Goal: Information Seeking & Learning: Understand process/instructions

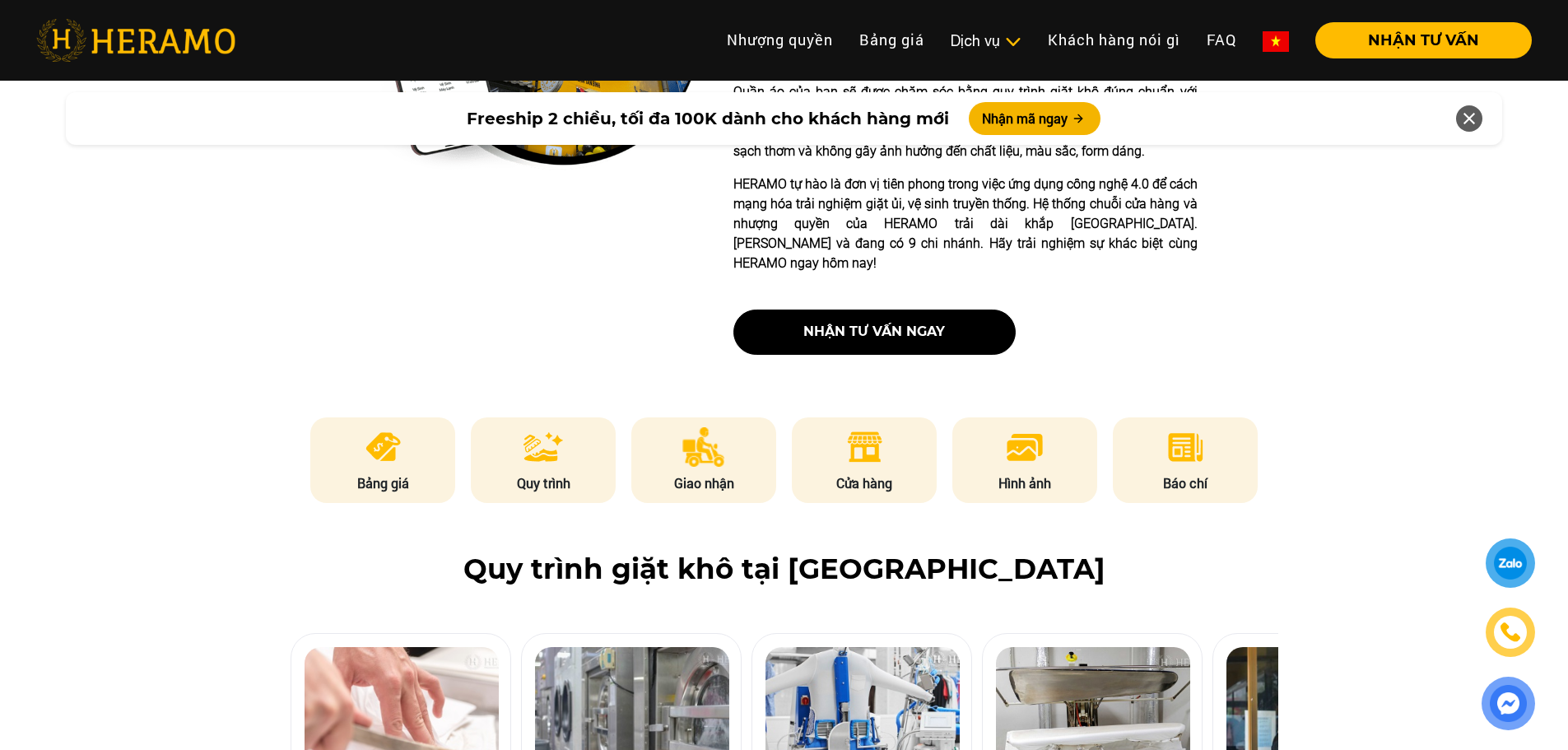
scroll to position [604, 0]
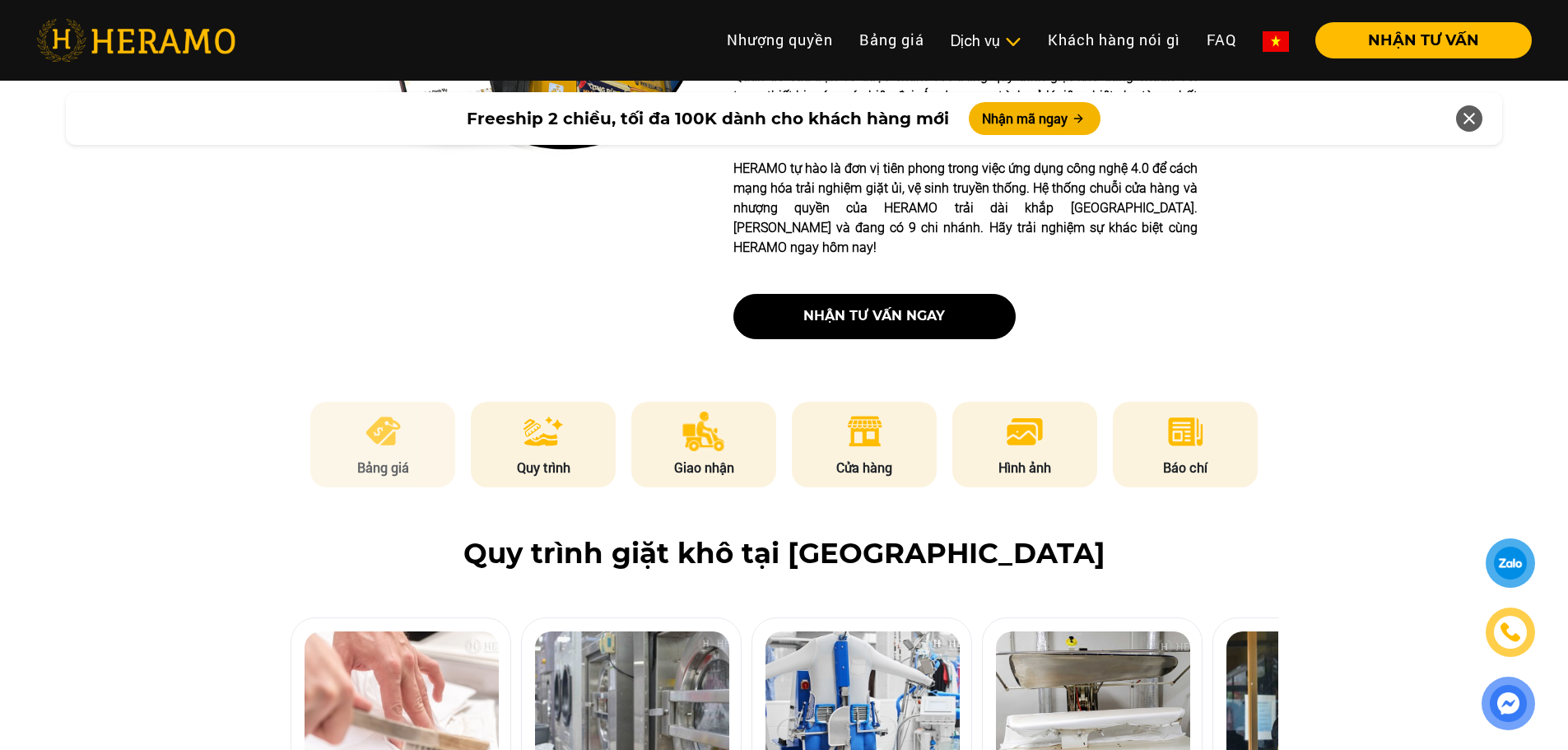
click at [439, 403] on li "Bảng giá" at bounding box center [382, 444] width 145 height 85
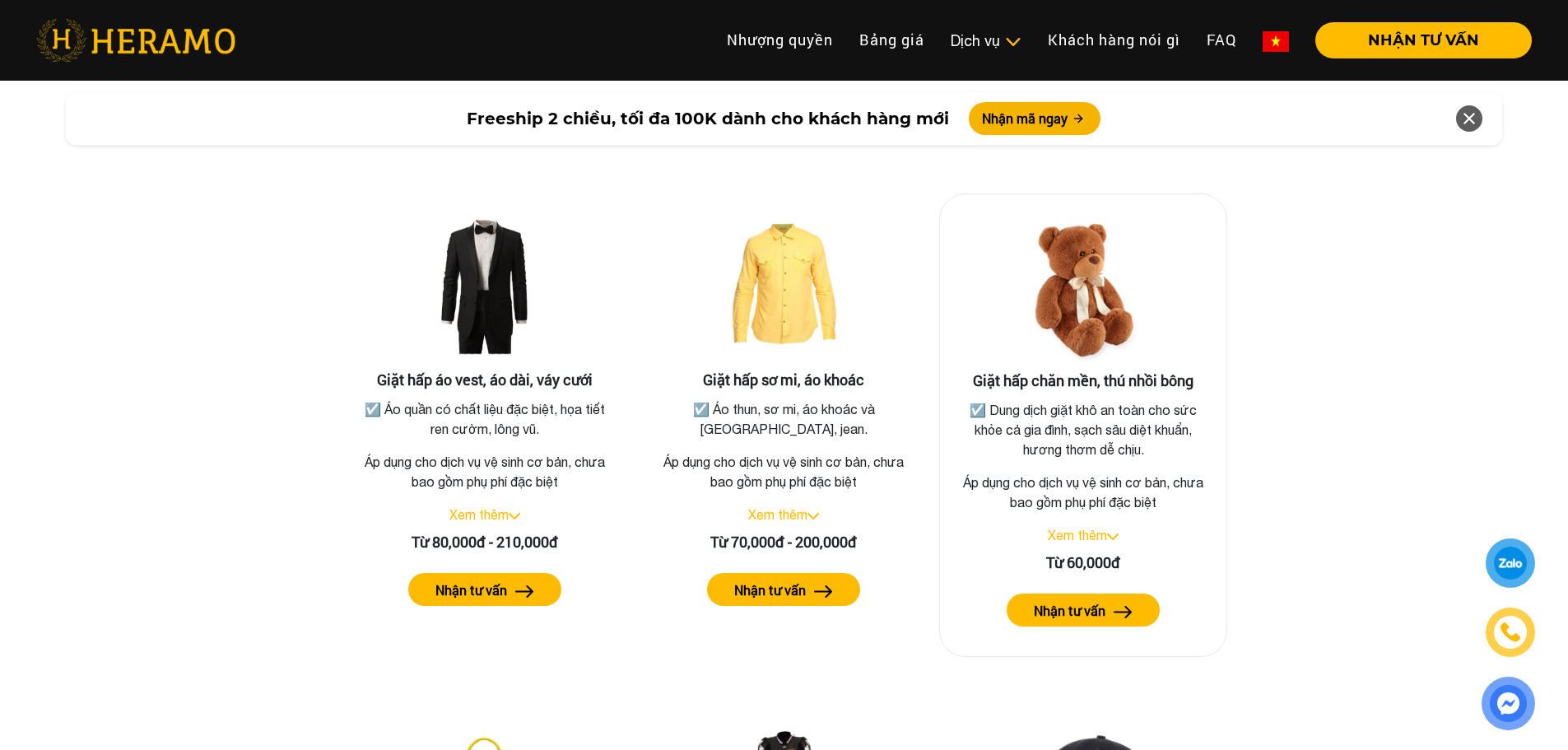
click at [1050, 528] on link "Xem thêm" at bounding box center [1077, 535] width 60 height 15
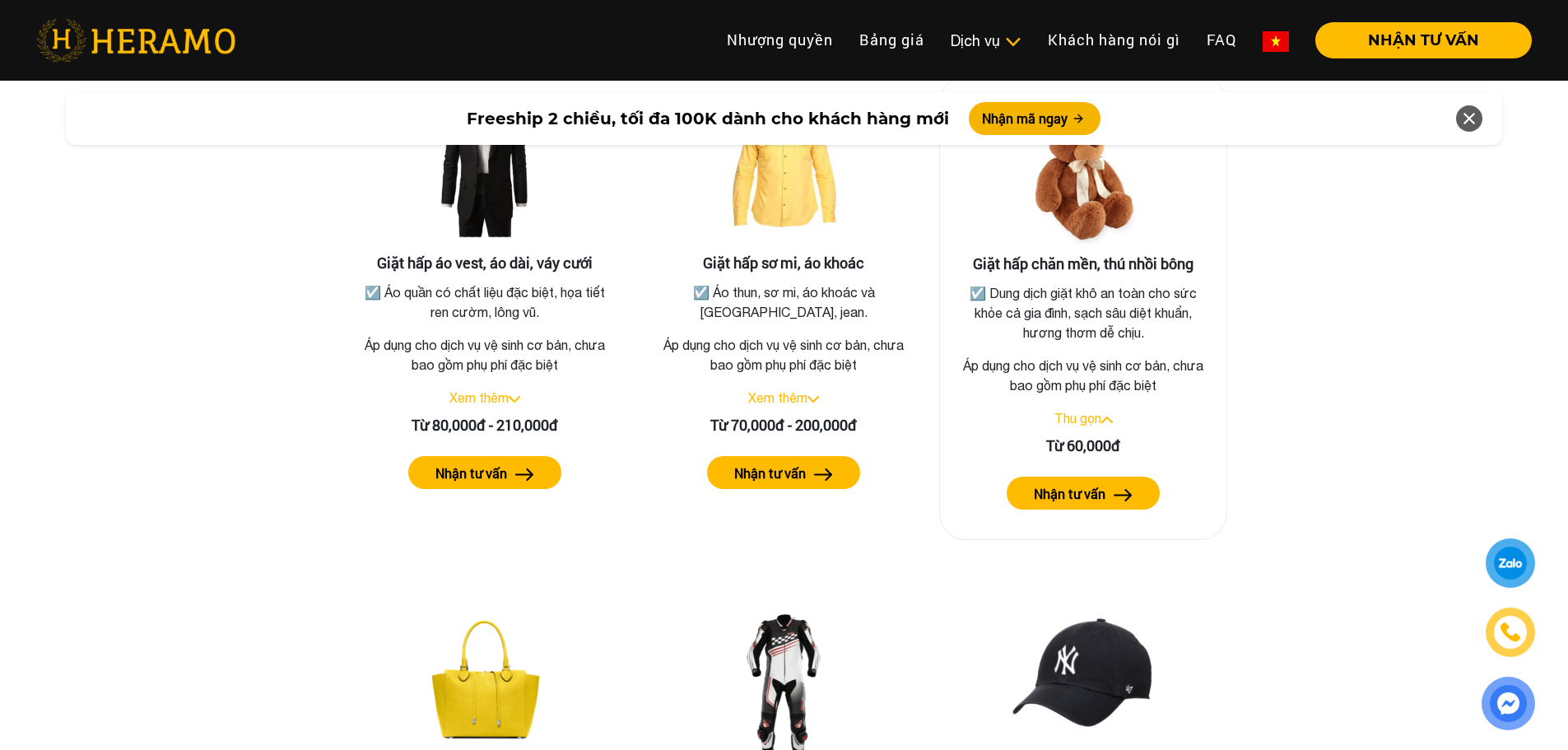
scroll to position [3072, 0]
click at [1072, 481] on button "Nhận tư vấn" at bounding box center [1083, 491] width 153 height 33
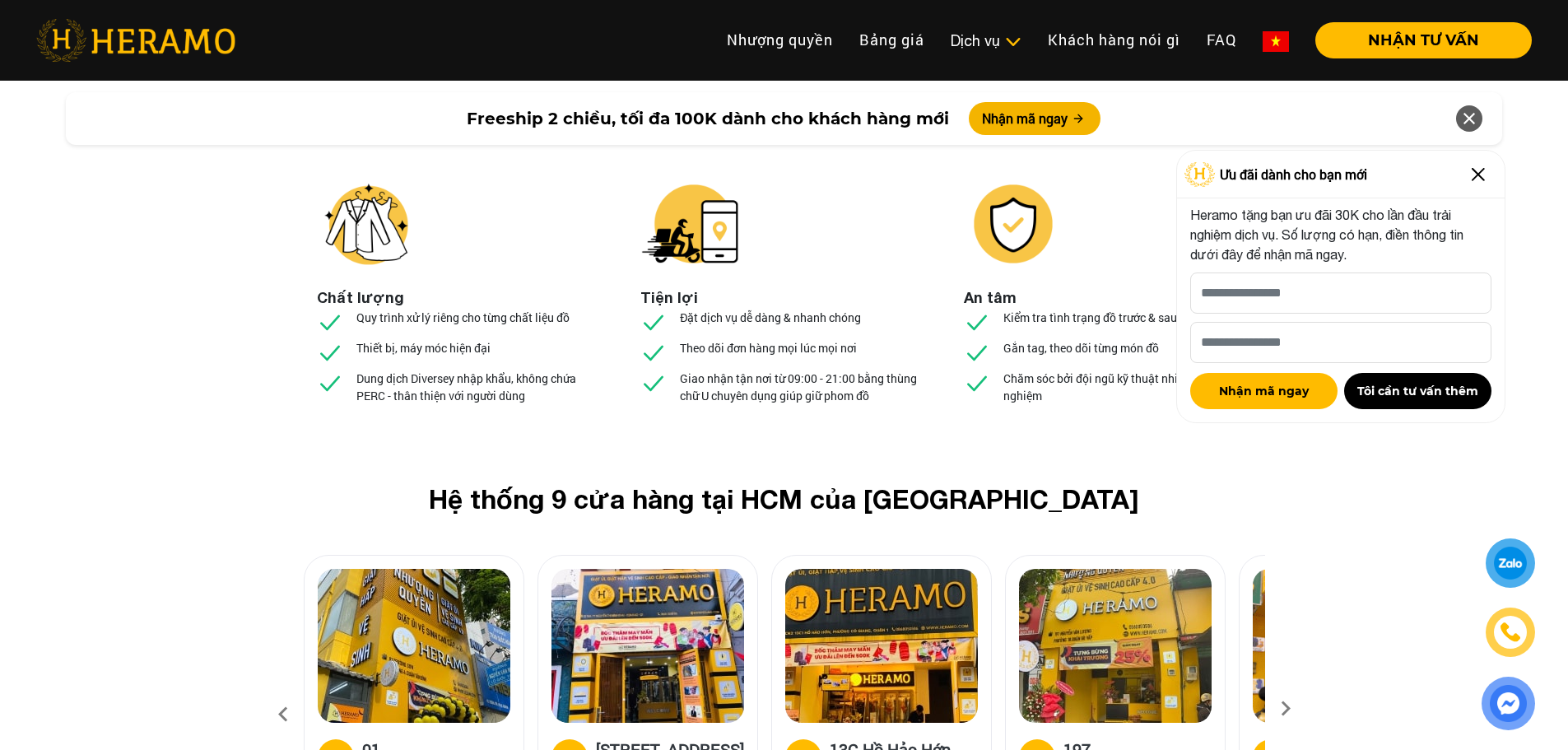
scroll to position [6018, 0]
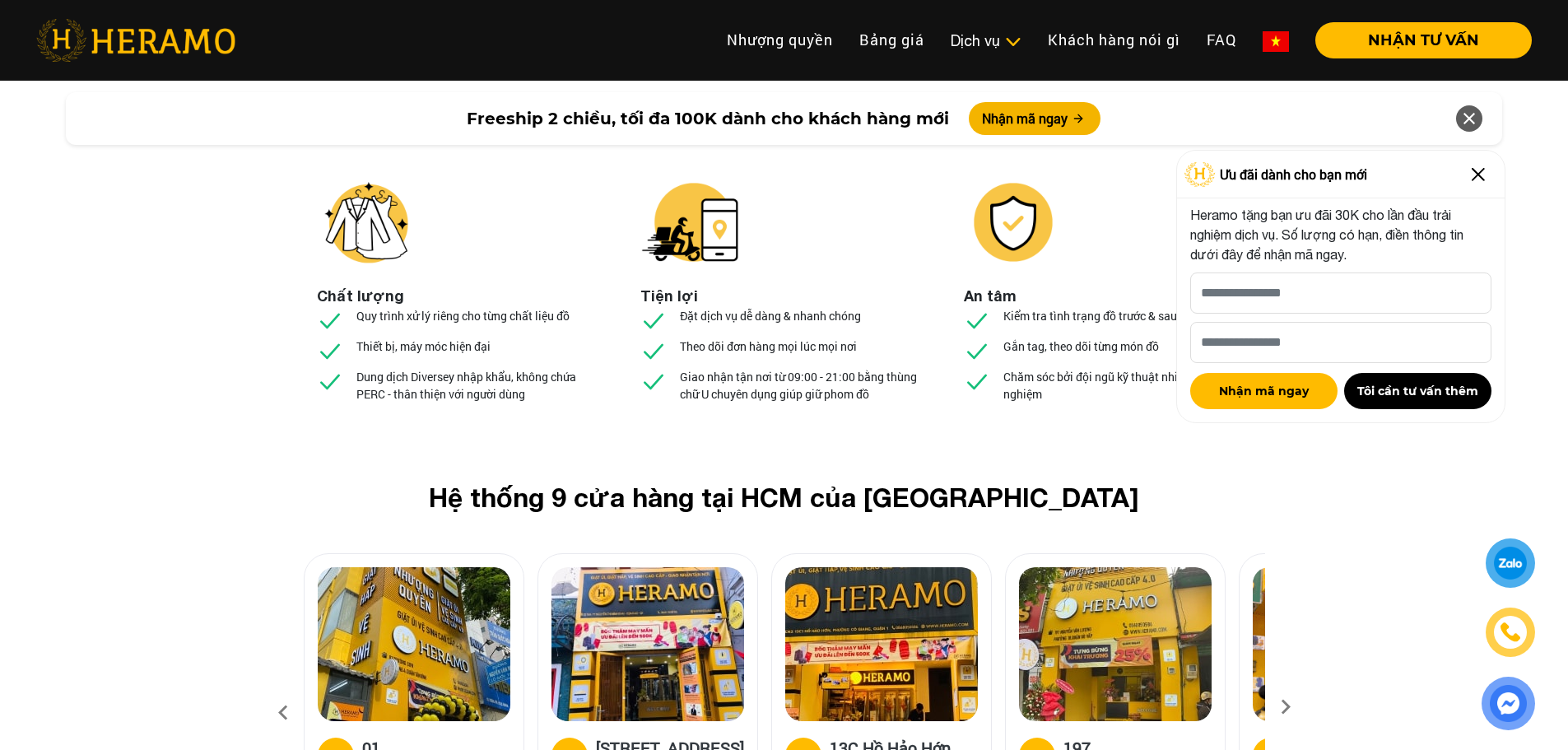
click at [1278, 707] on icon at bounding box center [1285, 713] width 29 height 11
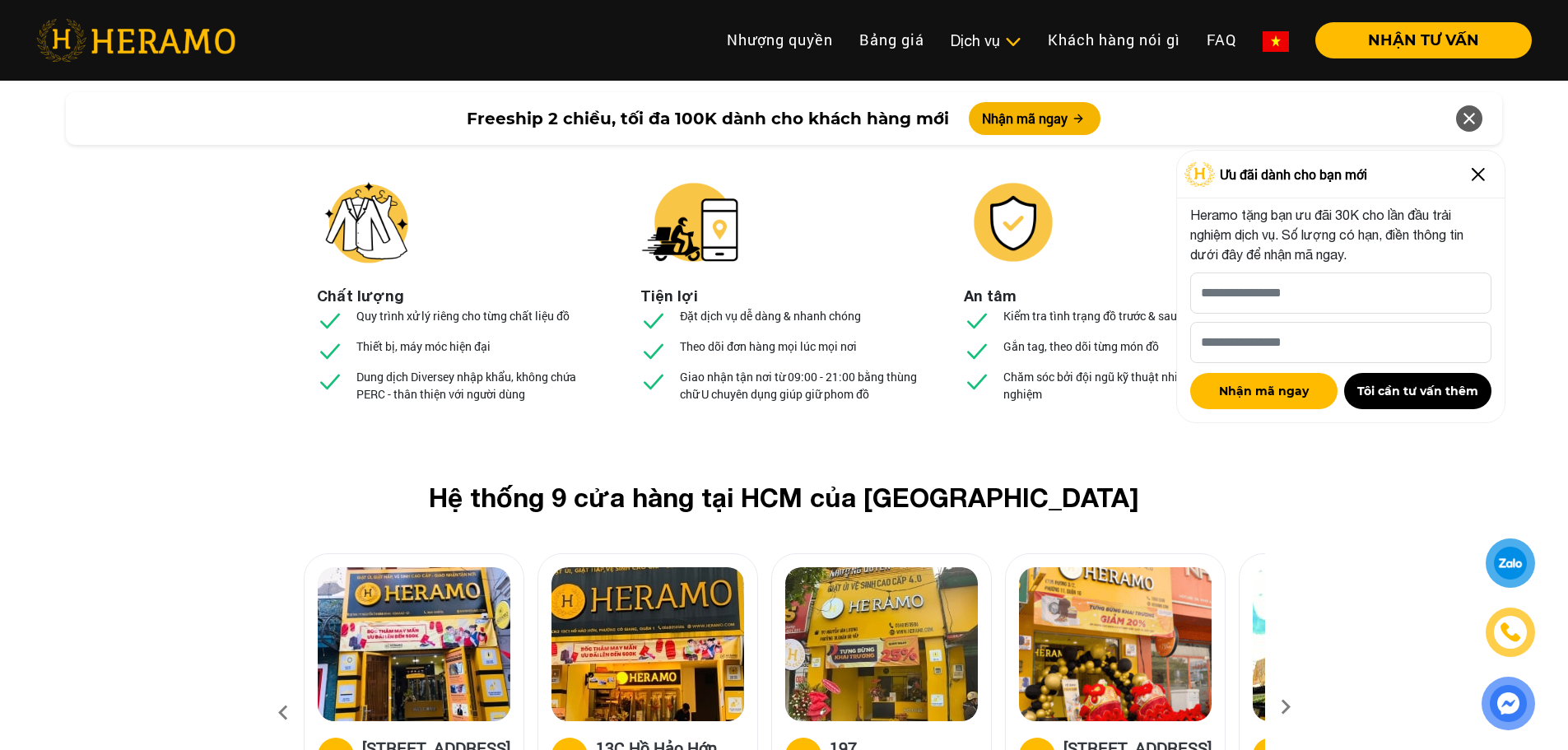
click at [1278, 707] on icon at bounding box center [1285, 713] width 29 height 11
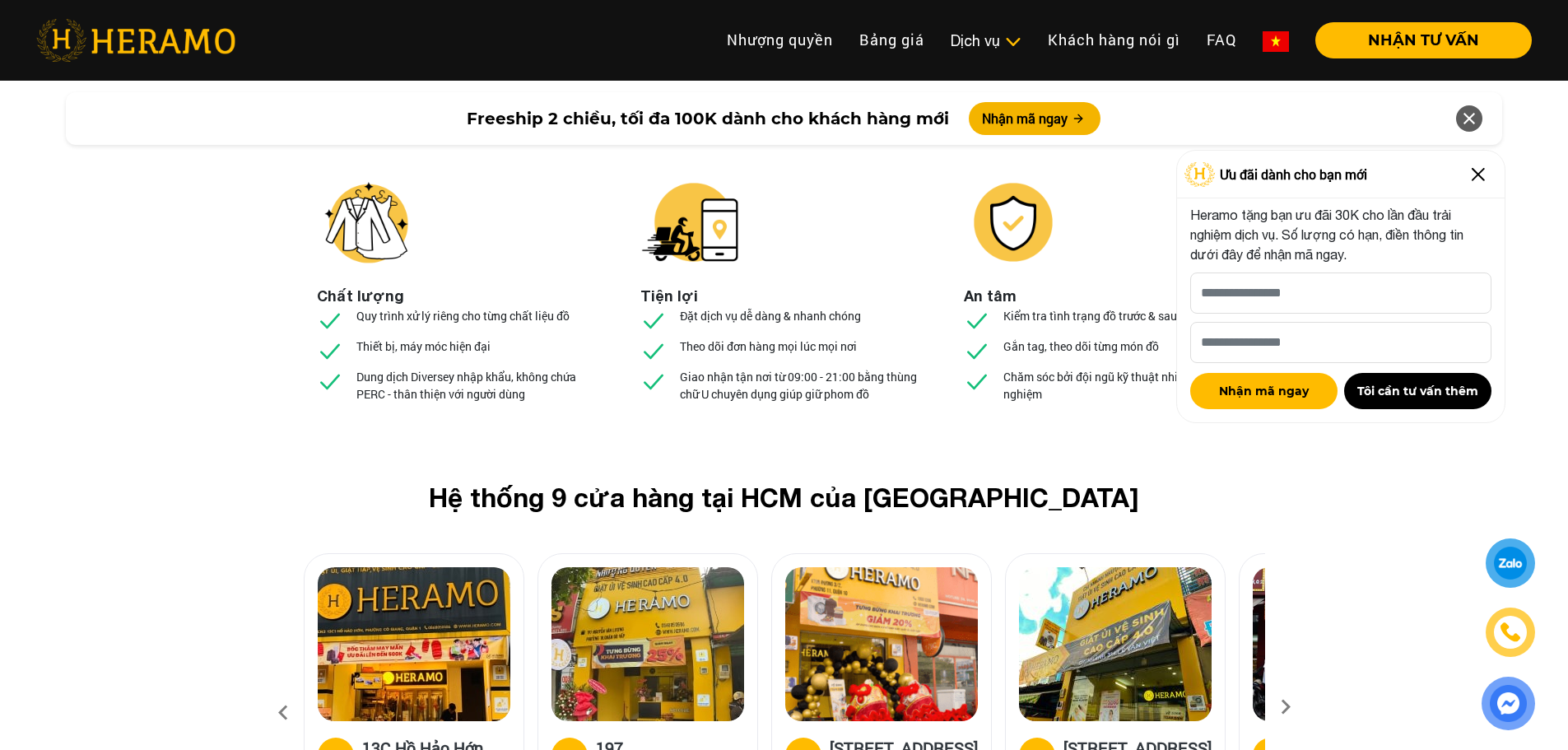
click at [1278, 707] on icon at bounding box center [1285, 713] width 29 height 11
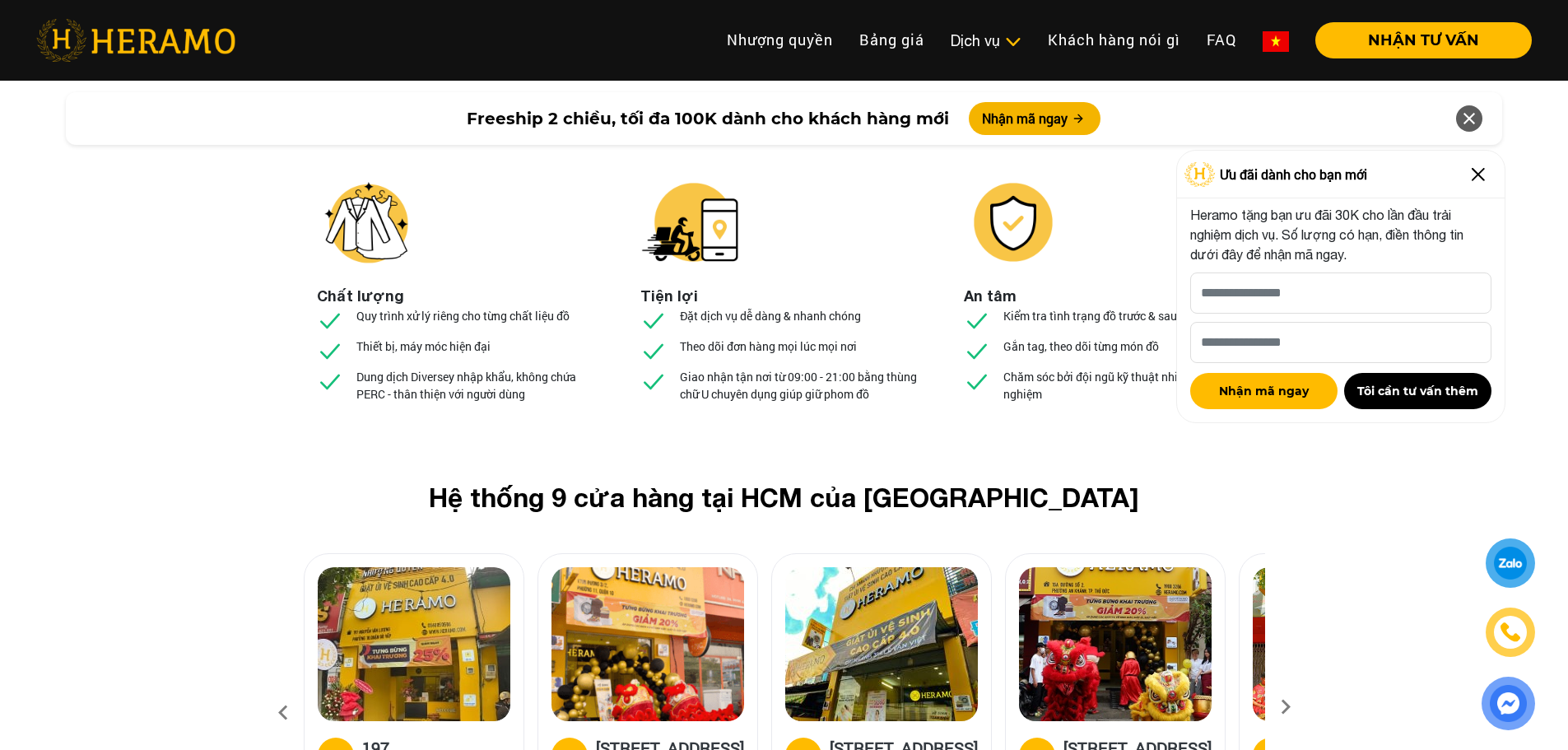
click at [1278, 707] on icon at bounding box center [1285, 713] width 29 height 11
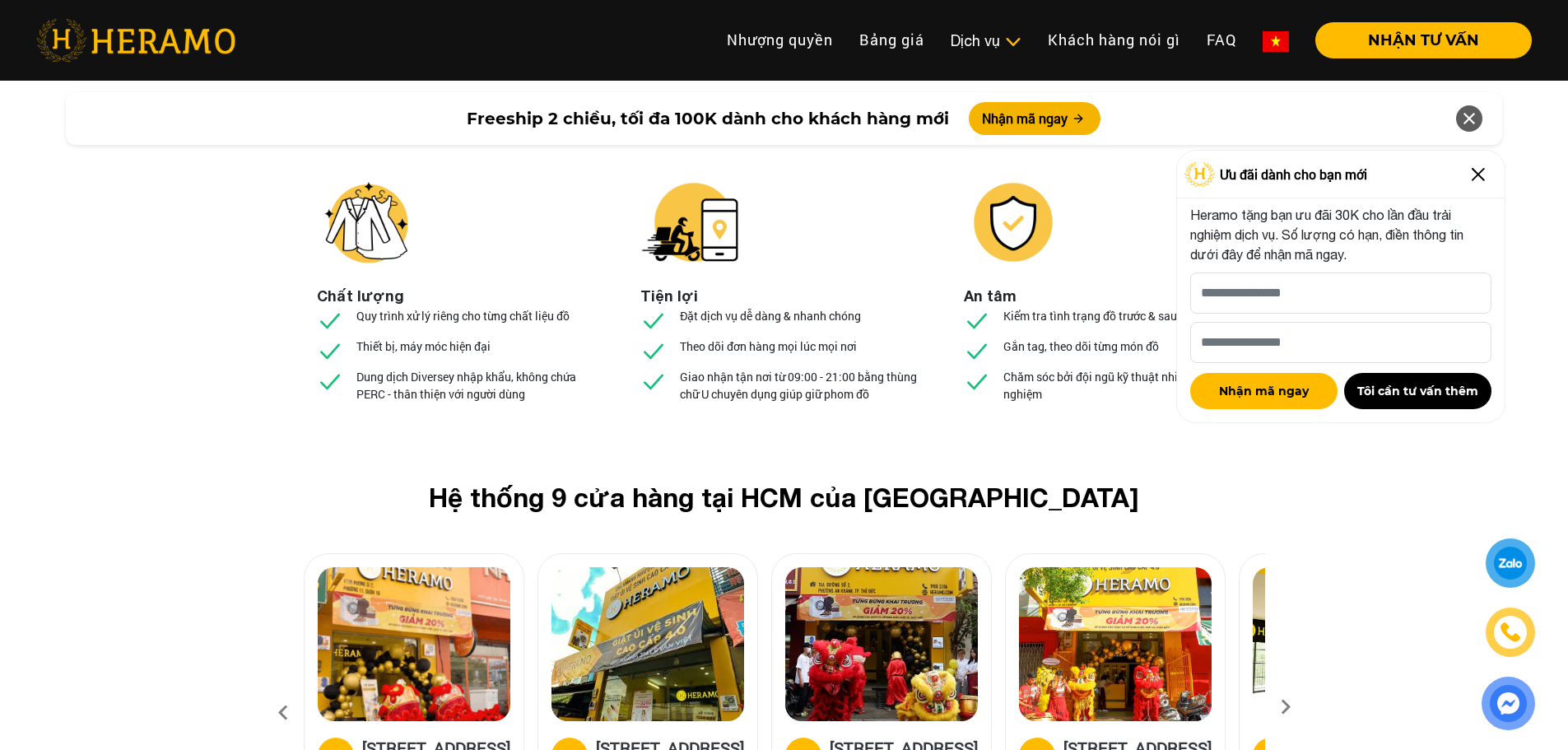
click at [1278, 707] on icon at bounding box center [1285, 713] width 29 height 11
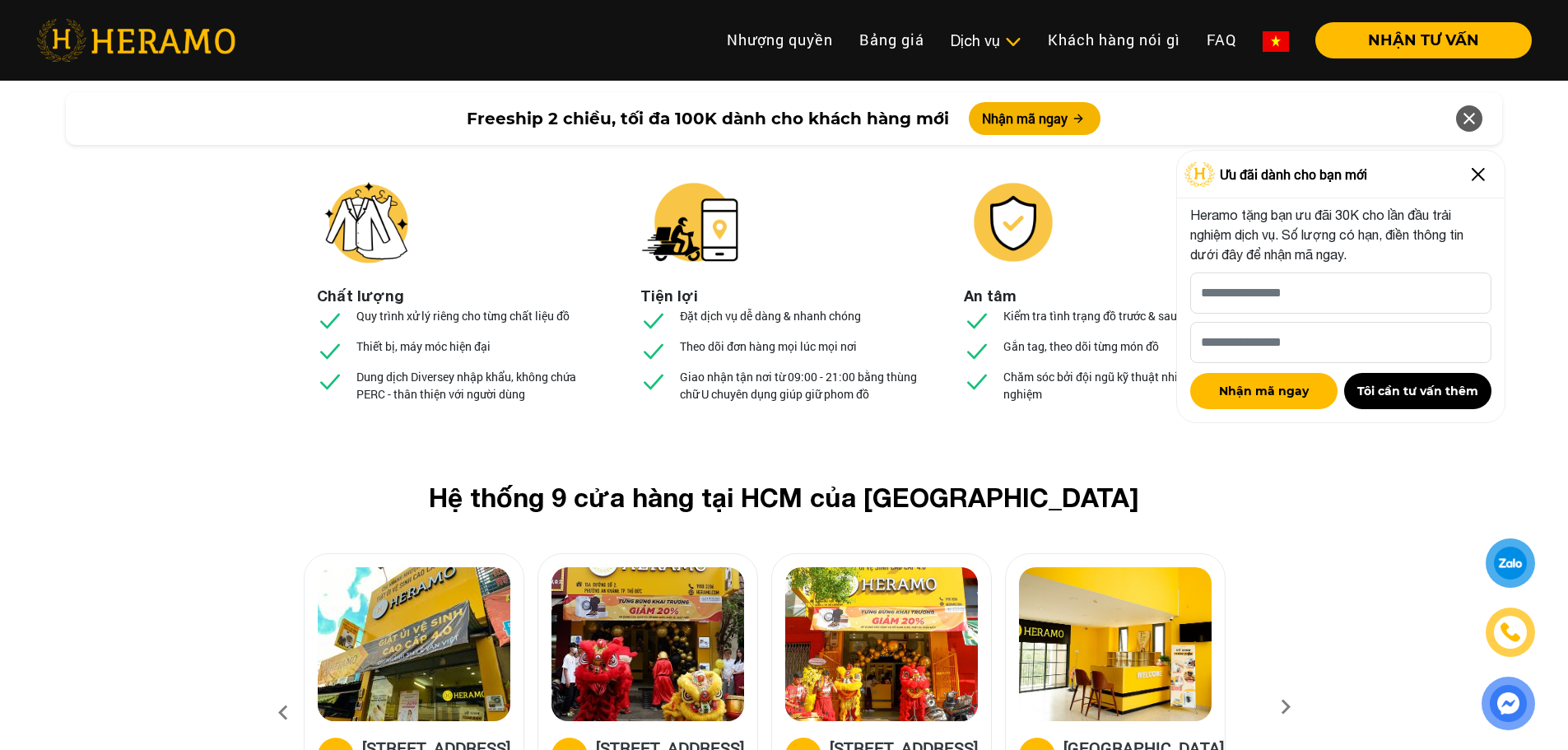
click at [1278, 707] on icon at bounding box center [1285, 713] width 29 height 11
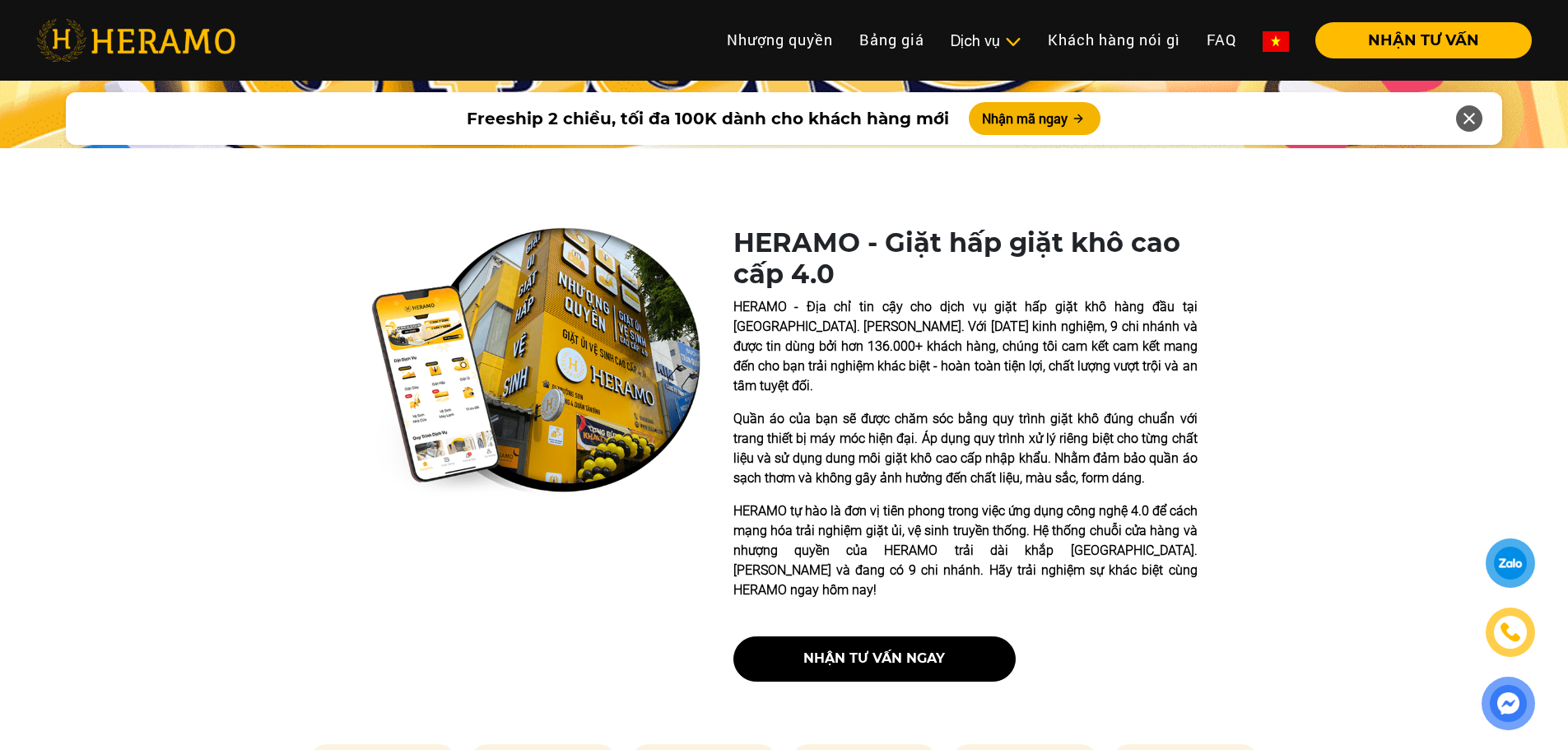
scroll to position [263, 0]
